Goal: Task Accomplishment & Management: Use online tool/utility

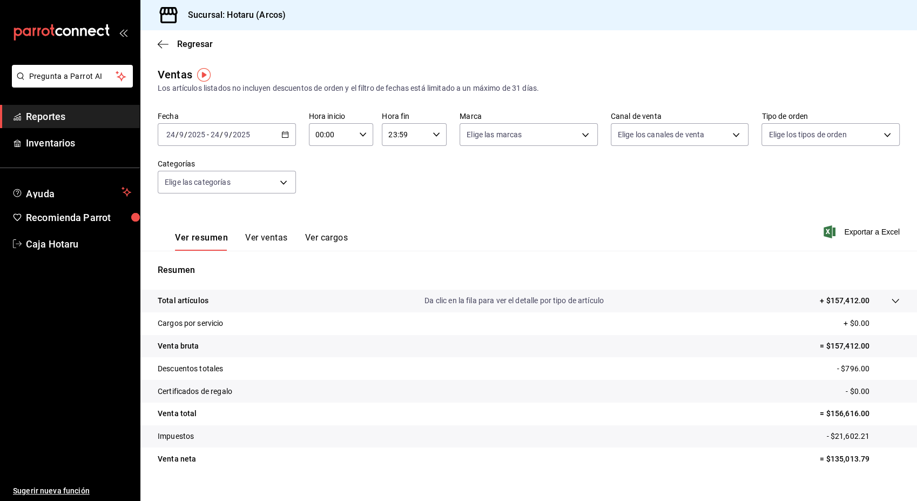
click at [286, 137] on icon "button" at bounding box center [285, 135] width 8 height 8
click at [196, 268] on span "Rango de fechas" at bounding box center [209, 264] width 84 height 11
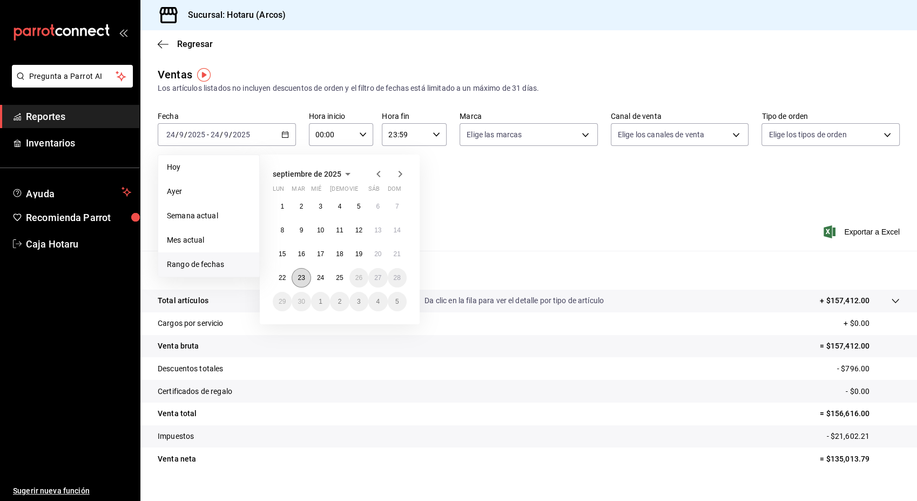
click at [301, 274] on abbr "23" at bounding box center [301, 278] width 7 height 8
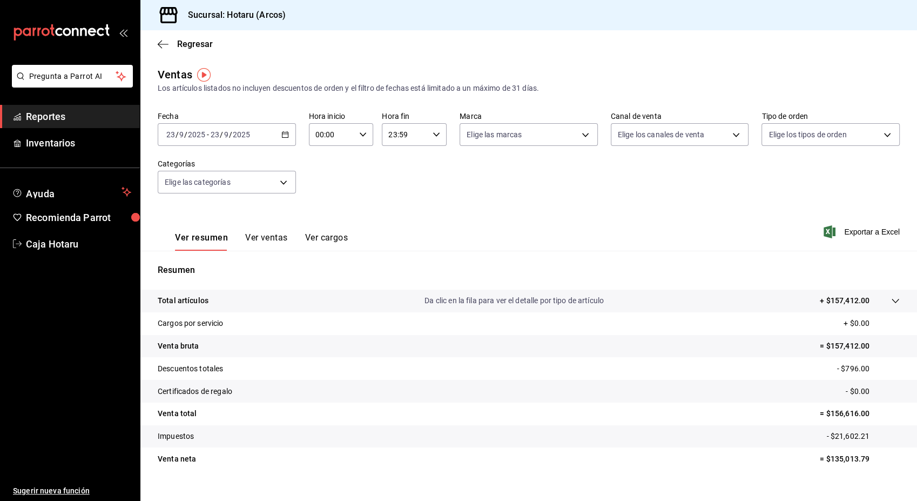
click at [301, 274] on p "Resumen" at bounding box center [529, 270] width 742 height 13
click at [865, 235] on span "Exportar a Excel" at bounding box center [863, 231] width 74 height 13
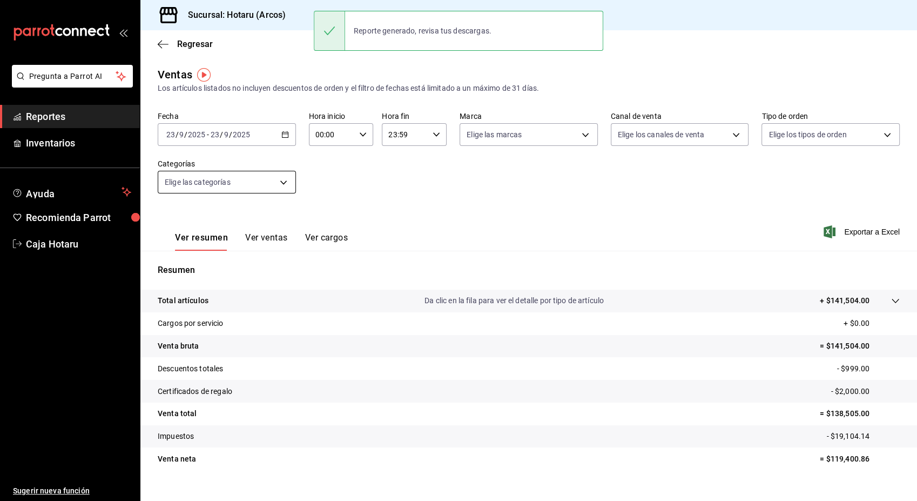
click at [285, 185] on body "Pregunta a Parrot AI Reportes Inventarios Ayuda Recomienda Parrot Caja Hotaru S…" at bounding box center [458, 250] width 917 height 501
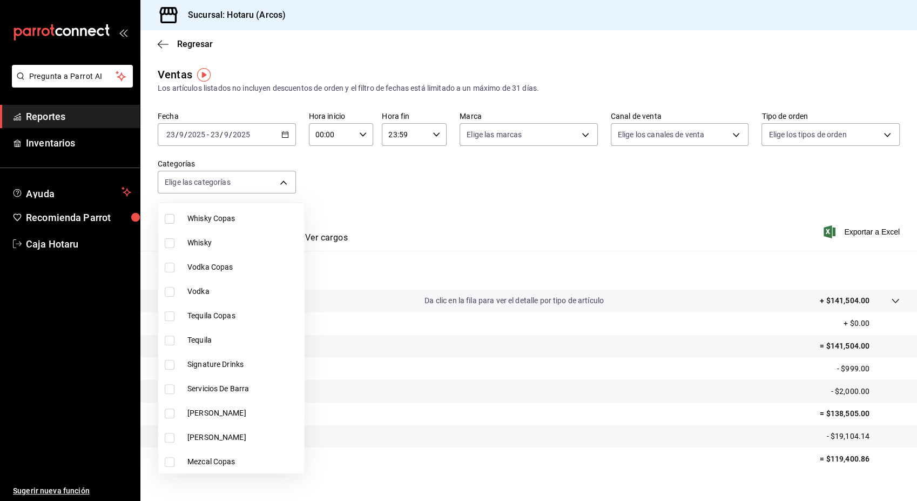
scroll to position [488, 0]
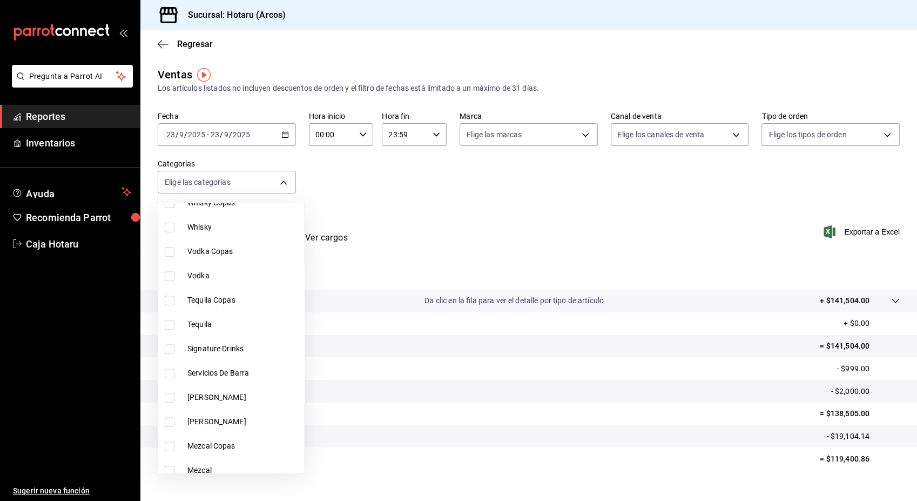
click at [167, 347] on input "checkbox" at bounding box center [170, 349] width 10 height 10
checkbox input "true"
type input "5307b469-9f11-48b6-9270-130bdb8be837"
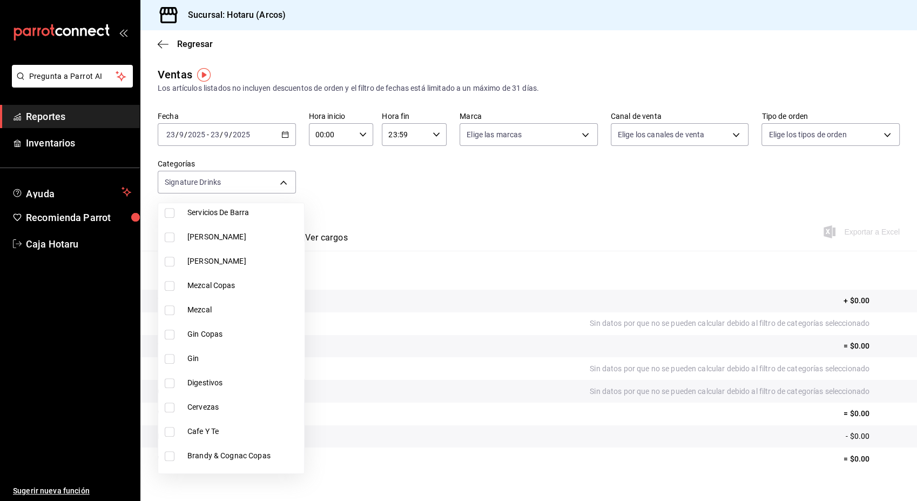
scroll to position [654, 0]
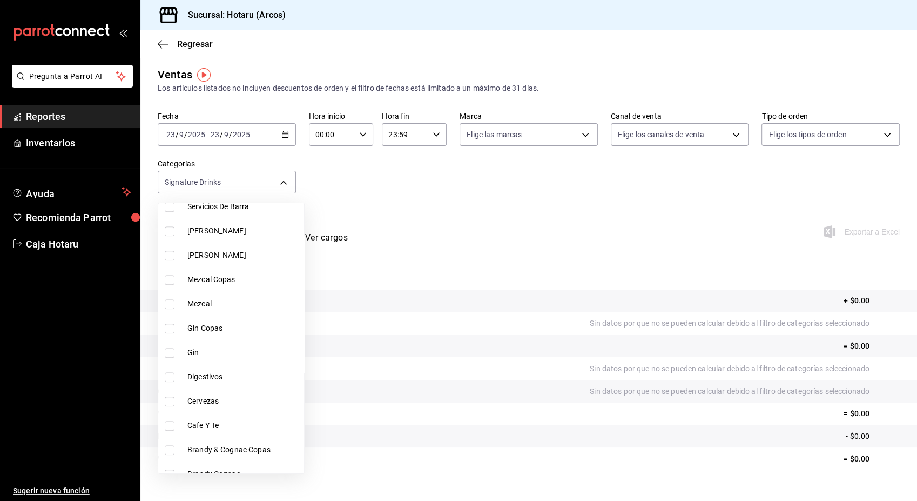
click at [167, 379] on input "checkbox" at bounding box center [170, 377] width 10 height 10
checkbox input "true"
type input "5307b469-9f11-48b6-9270-130bdb8be837,4fad770b-dbaa-4d21-ac20-ae956538371f"
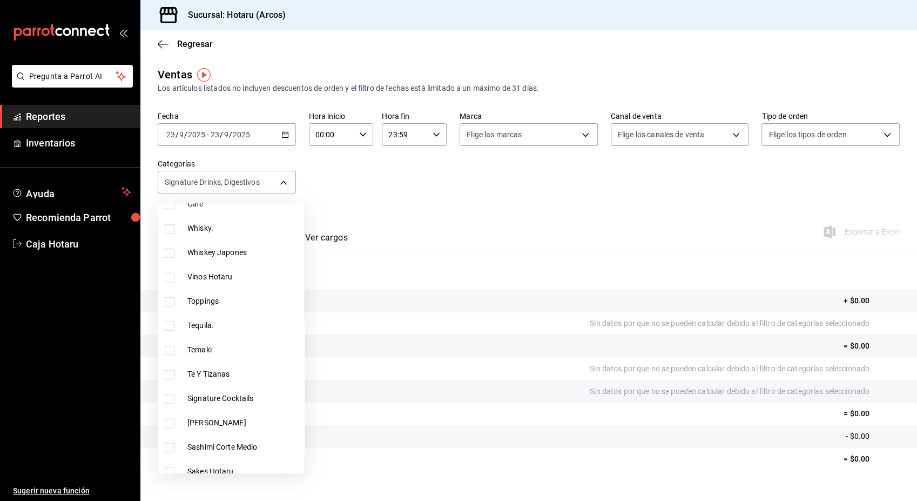
click at [167, 396] on input "checkbox" at bounding box center [170, 399] width 10 height 10
checkbox input "true"
type input "5307b469-9f11-48b6-9270-130bdb8be837,4fad770b-dbaa-4d21-ac20-ae956538371f,d405d…"
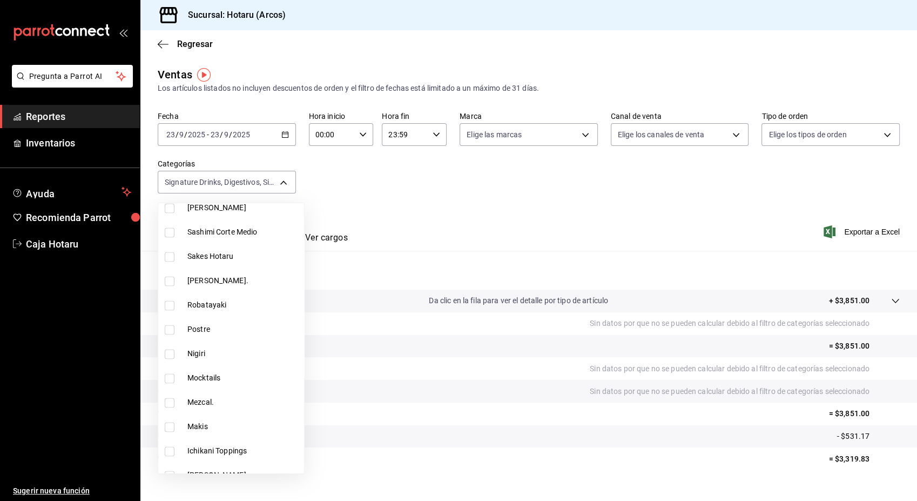
scroll to position [1747, 0]
click at [169, 379] on input "checkbox" at bounding box center [170, 378] width 10 height 10
checkbox input "true"
type input "5307b469-9f11-48b6-9270-130bdb8be837,4fad770b-dbaa-4d21-ac20-ae956538371f,d405d…"
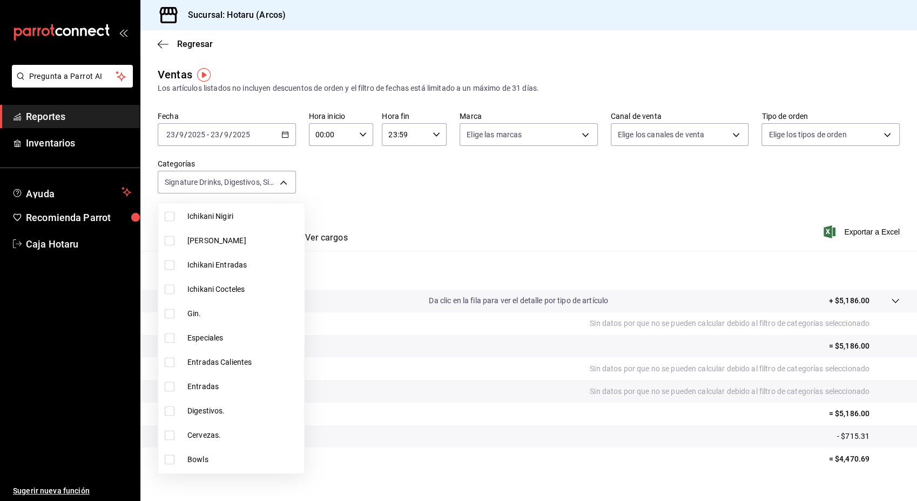
scroll to position [2061, 0]
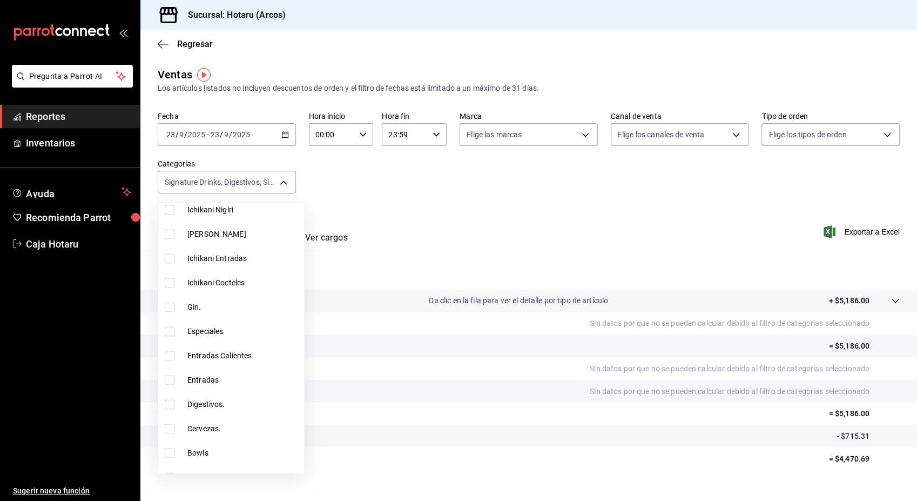
click at [169, 401] on input "checkbox" at bounding box center [170, 404] width 10 height 10
checkbox input "true"
type input "5307b469-9f11-48b6-9270-130bdb8be837,4fad770b-dbaa-4d21-ac20-ae956538371f,d405d…"
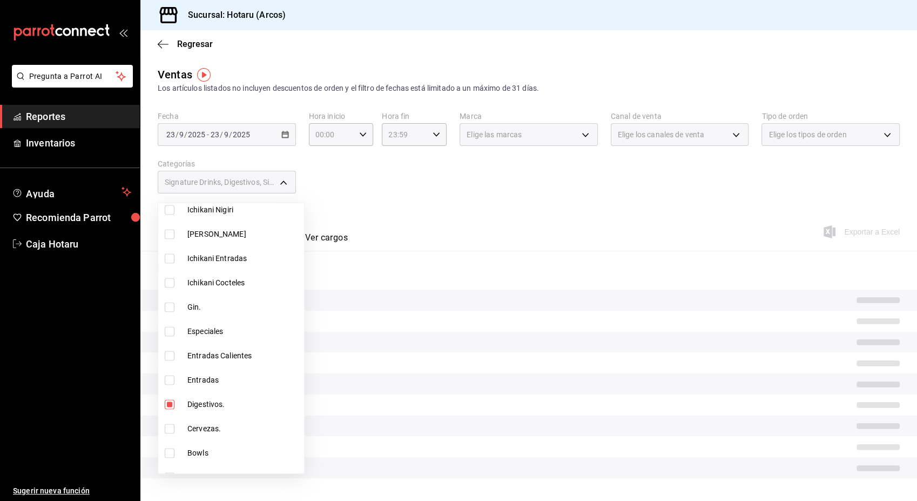
scroll to position [2101, 0]
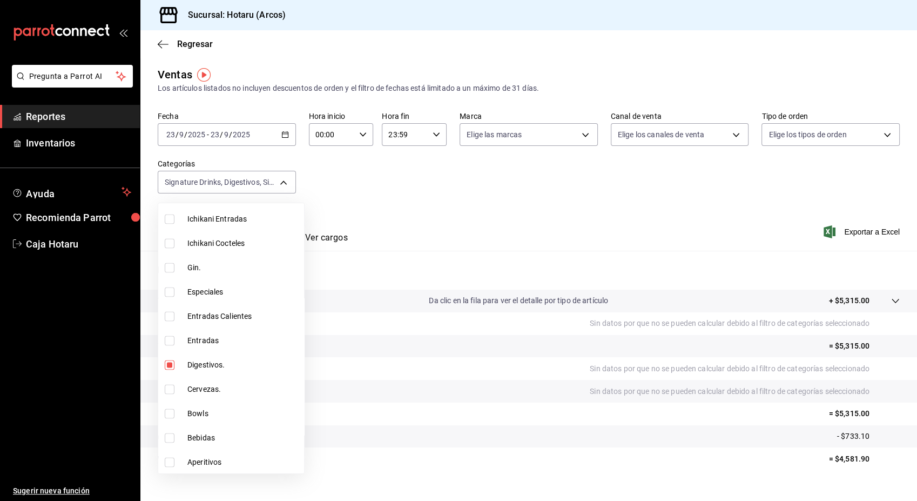
click at [169, 460] on input "checkbox" at bounding box center [170, 462] width 10 height 10
checkbox input "true"
type input "5307b469-9f11-48b6-9270-130bdb8be837,4fad770b-dbaa-4d21-ac20-ae956538371f,d405d…"
click at [508, 219] on div at bounding box center [458, 250] width 917 height 501
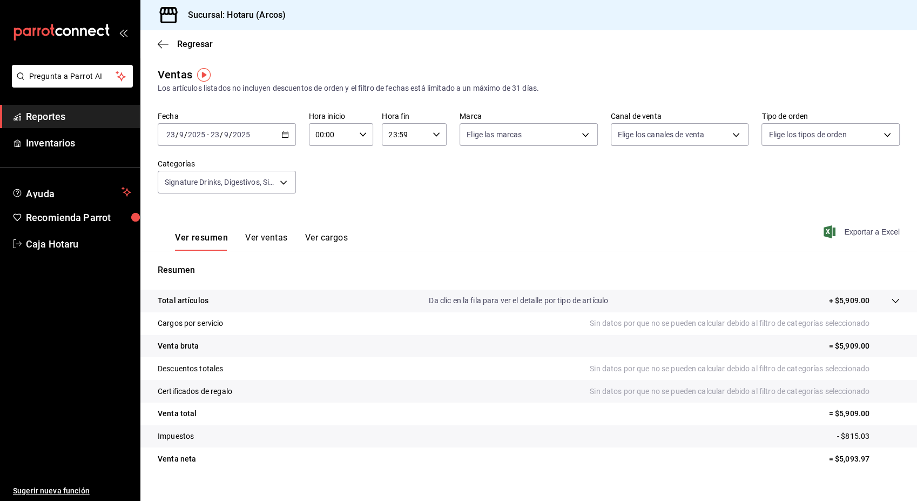
click at [843, 234] on span "Exportar a Excel" at bounding box center [863, 231] width 74 height 13
